Goal: Register for event/course

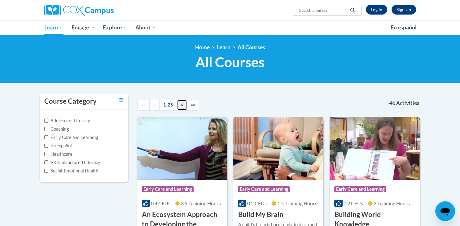
click at [183, 104] on link "»" at bounding box center [182, 105] width 10 height 11
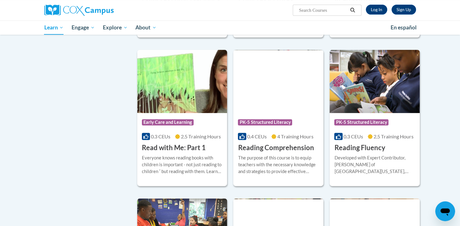
scroll to position [216, 0]
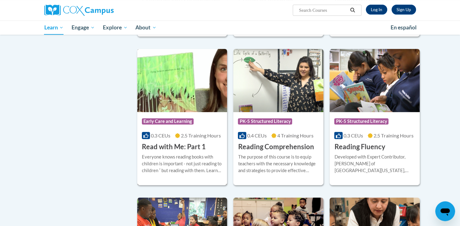
click at [202, 124] on div "Course Category: Early Care and Learning" at bounding box center [182, 122] width 81 height 14
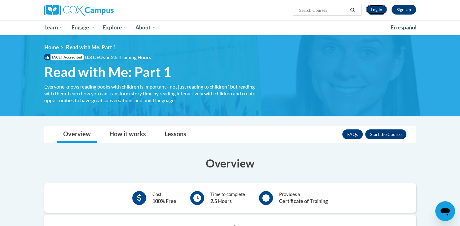
click at [376, 9] on link "Log In" at bounding box center [376, 10] width 21 height 10
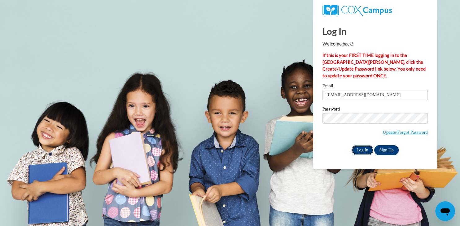
click at [366, 148] on input "Log In" at bounding box center [363, 150] width 22 height 10
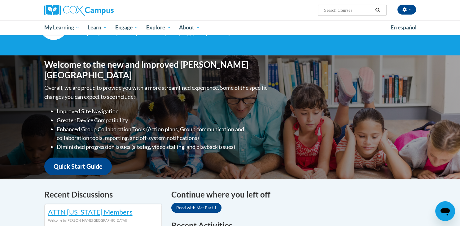
click at [323, 130] on div "Welcome to the new and improved Cox Campus Overall, we are proud to provide you…" at bounding box center [230, 117] width 390 height 124
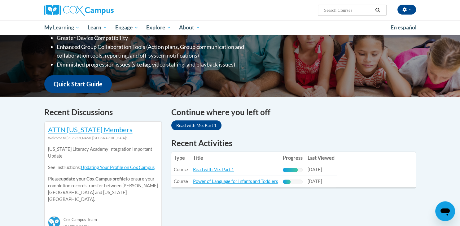
scroll to position [122, 0]
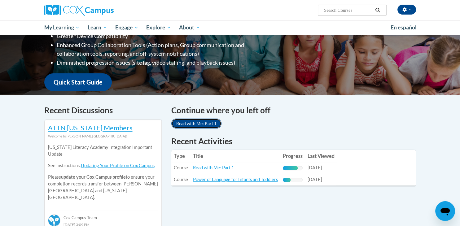
click at [211, 121] on link "Read with Me: Part 1" at bounding box center [196, 124] width 50 height 10
